Goal: Task Accomplishment & Management: Use online tool/utility

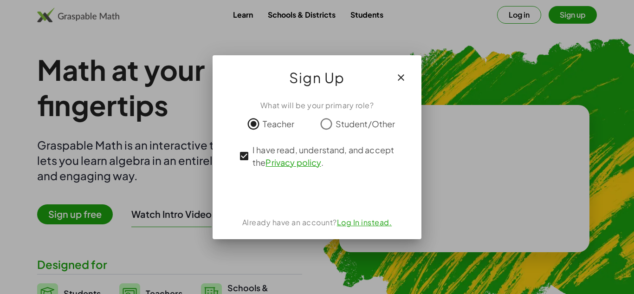
click at [313, 204] on div "What will be your primary role? Teacher Student/Other I have read, understand, …" at bounding box center [317, 165] width 209 height 147
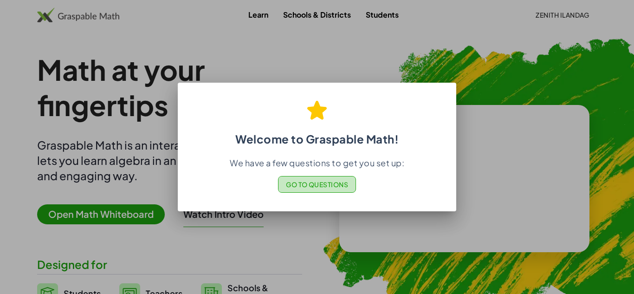
click at [322, 185] on span "Go to Questions" at bounding box center [317, 184] width 63 height 8
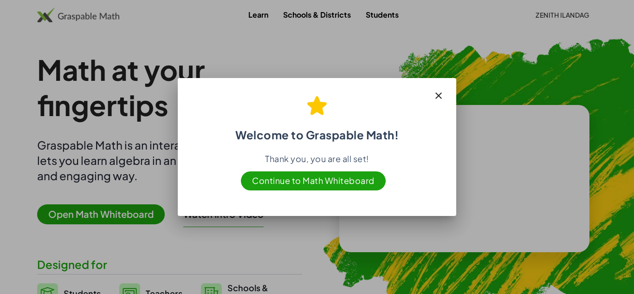
click at [356, 182] on span "Continue to Math Whiteboard" at bounding box center [313, 180] width 145 height 19
